Goal: Task Accomplishment & Management: Use online tool/utility

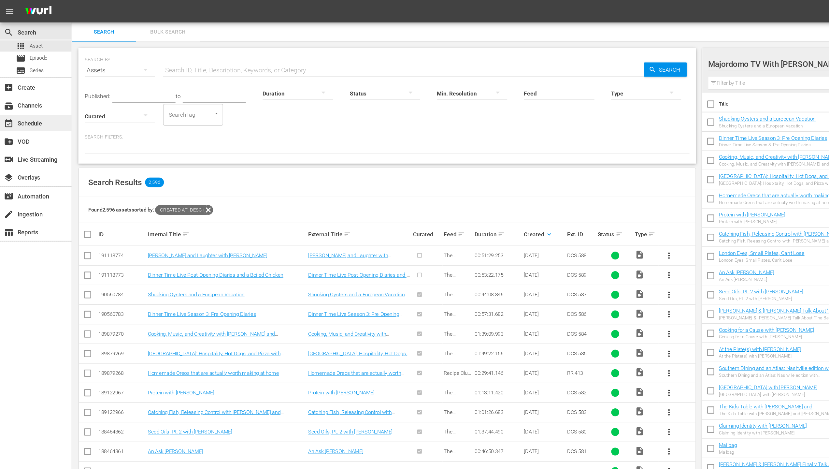
click at [40, 103] on div "event_available Schedule" at bounding box center [29, 99] width 58 height 13
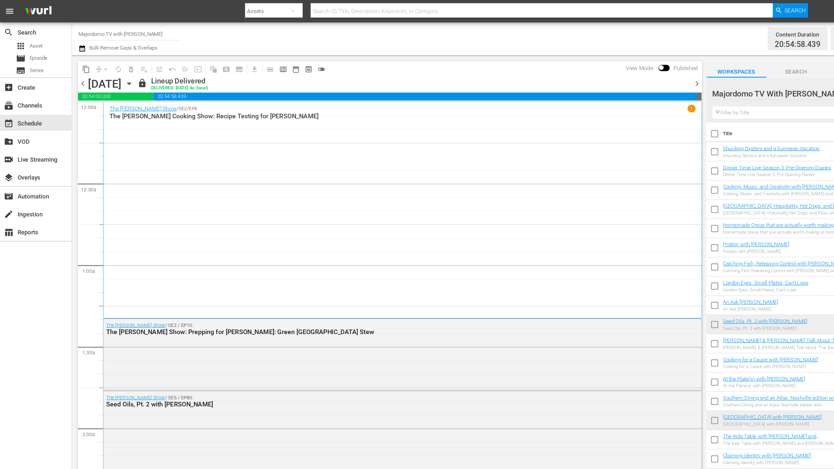
click at [568, 67] on span "chevron_right" at bounding box center [568, 68] width 8 height 8
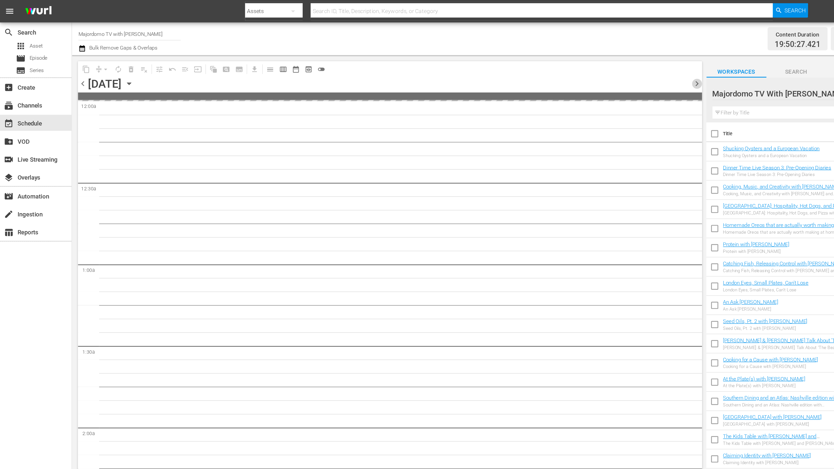
click at [568, 67] on span "chevron_right" at bounding box center [568, 68] width 8 height 8
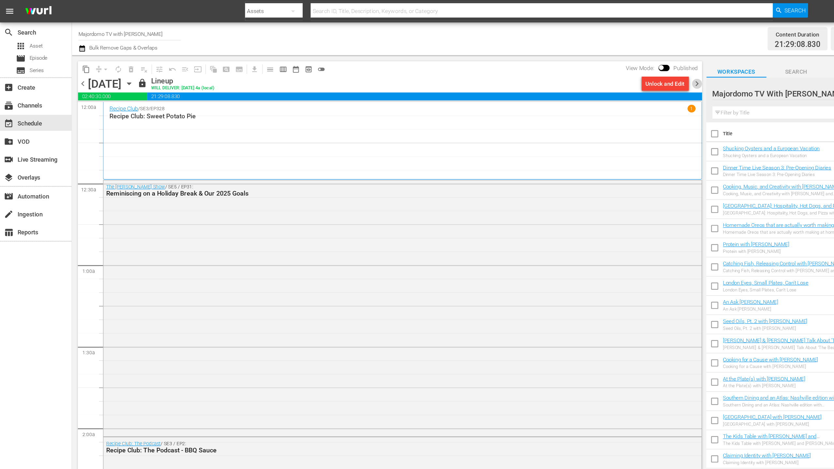
click at [567, 69] on span "chevron_right" at bounding box center [568, 68] width 8 height 8
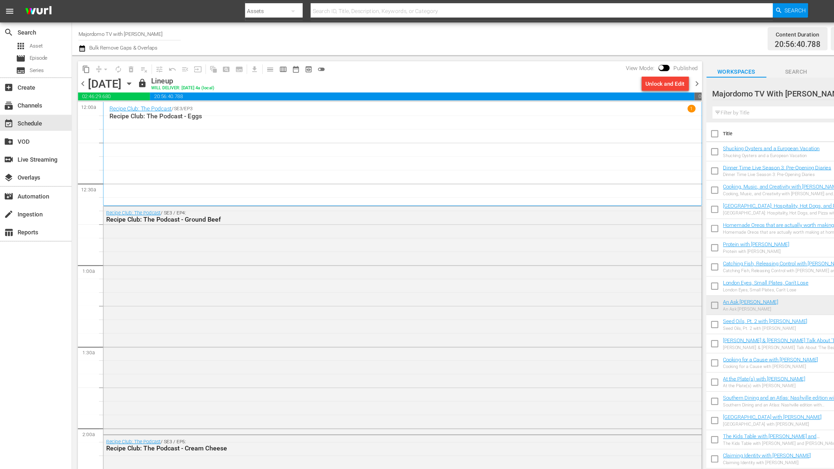
click at [567, 69] on span "chevron_right" at bounding box center [568, 68] width 8 height 8
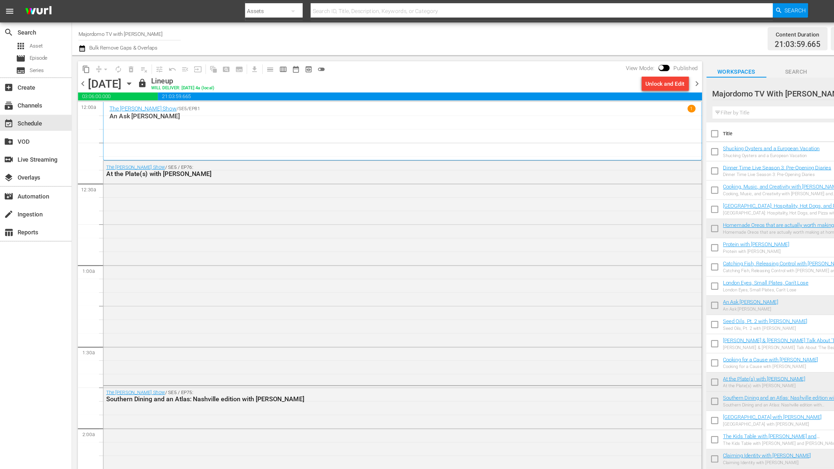
click at [567, 69] on span "chevron_right" at bounding box center [568, 68] width 8 height 8
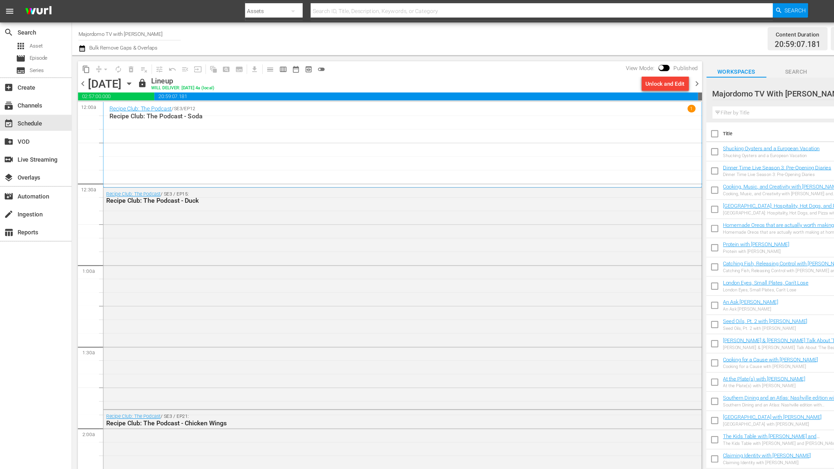
click at [567, 69] on span "chevron_right" at bounding box center [568, 68] width 8 height 8
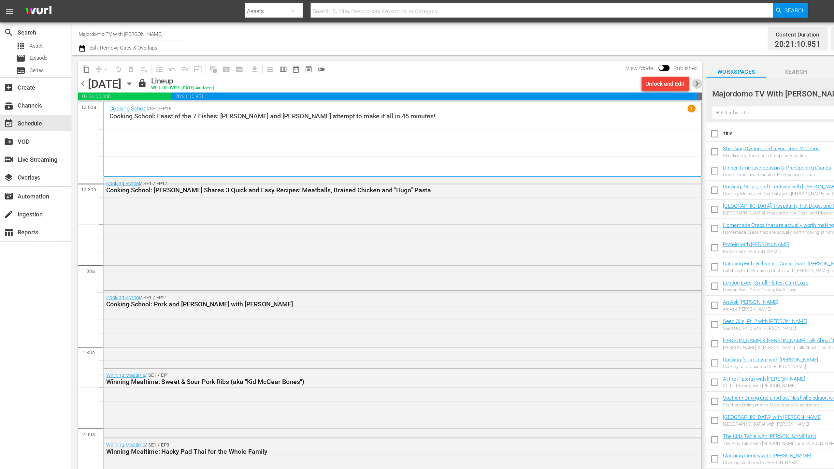
click at [567, 69] on span "chevron_right" at bounding box center [568, 68] width 8 height 8
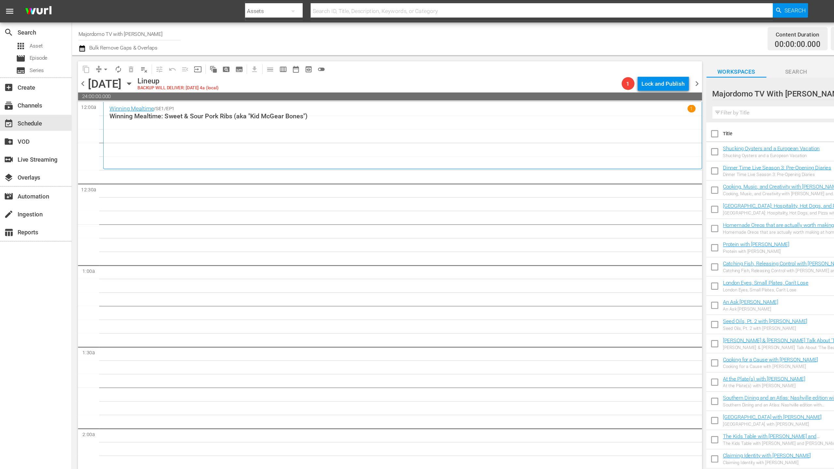
drag, startPoint x: 70, startPoint y: 67, endPoint x: 225, endPoint y: 162, distance: 181.7
